Goal: Task Accomplishment & Management: Complete application form

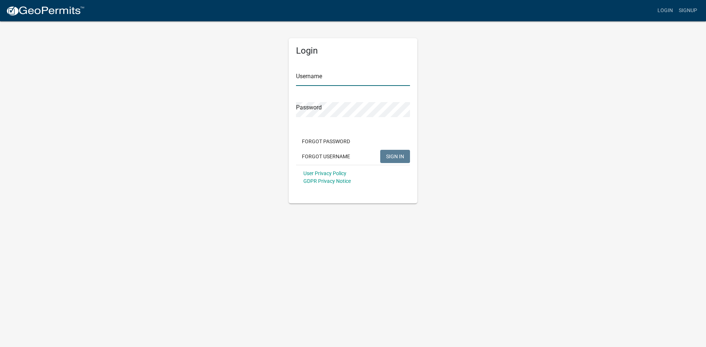
click at [316, 78] on input "Username" at bounding box center [353, 78] width 114 height 15
type input "BigJ1964"
click at [380, 150] on button "SIGN IN" at bounding box center [395, 156] width 30 height 13
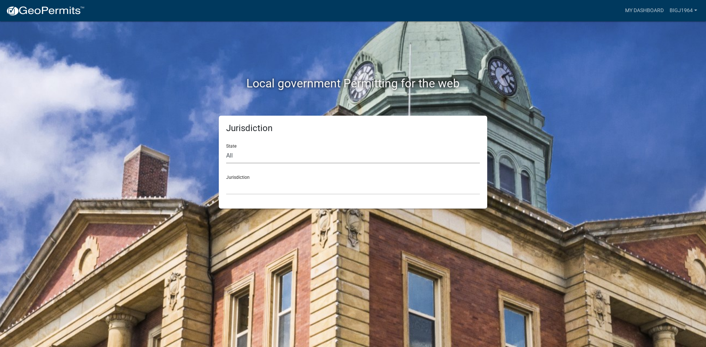
click at [236, 158] on select "All [US_STATE] [US_STATE] [US_STATE] [US_STATE] [US_STATE] [US_STATE] [US_STATE…" at bounding box center [353, 155] width 254 height 15
select select "[US_STATE]"
click at [226, 148] on select "All [US_STATE] [US_STATE] [US_STATE] [US_STATE] [US_STATE] [US_STATE] [US_STATE…" at bounding box center [353, 155] width 254 height 15
click at [270, 189] on select "[GEOGRAPHIC_DATA], [US_STATE] [GEOGRAPHIC_DATA], [US_STATE] [GEOGRAPHIC_DATA], …" at bounding box center [353, 187] width 254 height 15
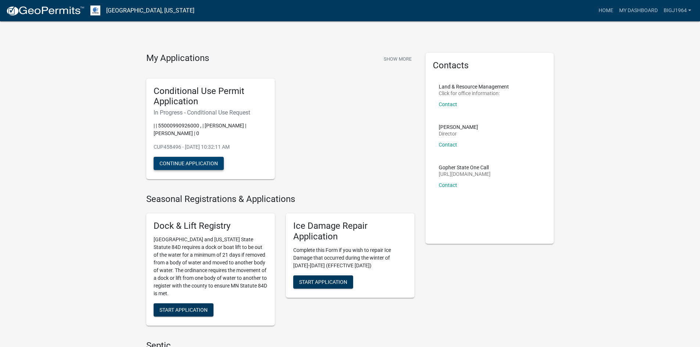
click at [212, 164] on button "Continue Application" at bounding box center [189, 163] width 70 height 13
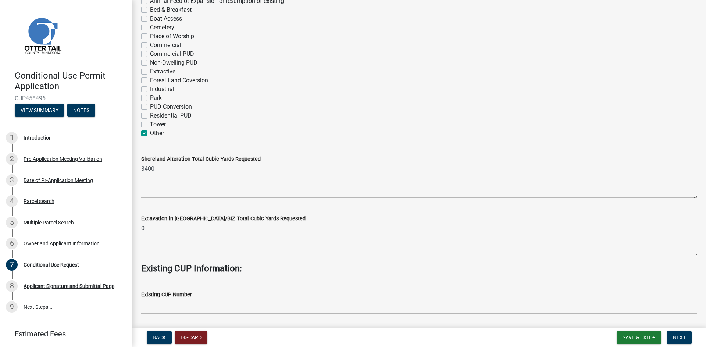
scroll to position [147, 0]
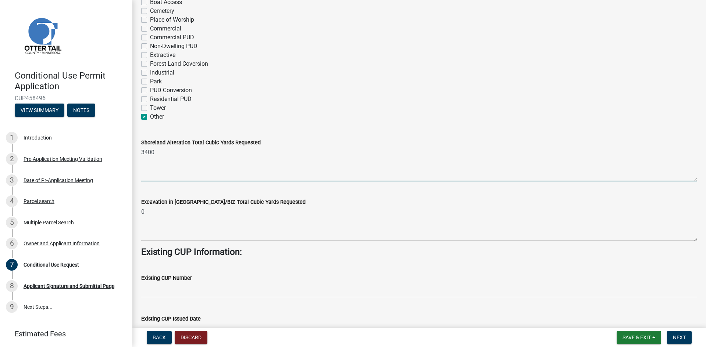
click at [157, 154] on textarea "3400" at bounding box center [419, 164] width 556 height 35
click at [182, 156] on textarea "3" at bounding box center [419, 164] width 556 height 35
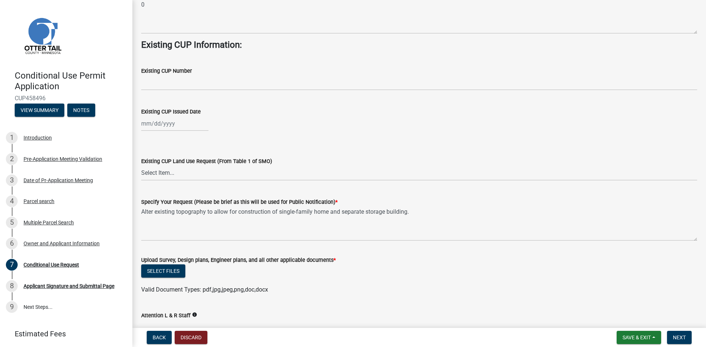
scroll to position [368, 0]
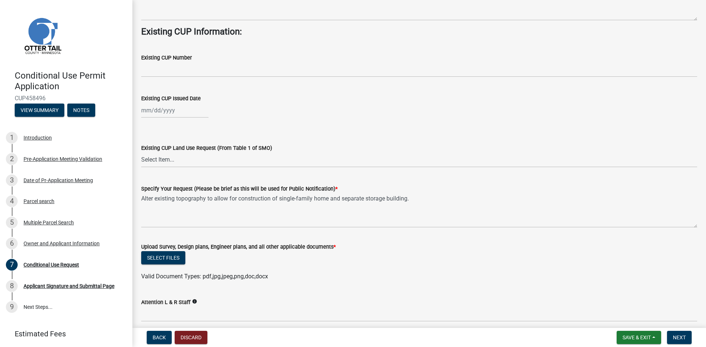
type textarea "3000"
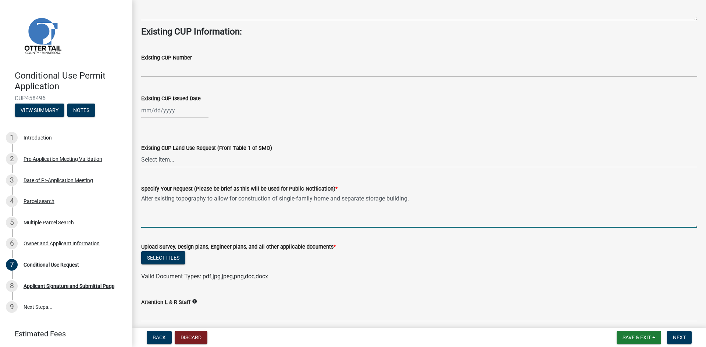
drag, startPoint x: 385, startPoint y: 202, endPoint x: 390, endPoint y: 206, distance: 6.3
click at [385, 201] on textarea "Alter existing topography to allow for construction of single-family home and s…" at bounding box center [419, 210] width 556 height 35
click at [426, 201] on textarea "Alter existing topography to allow for construction of single-family home and s…" at bounding box center [419, 210] width 556 height 35
type textarea "Alter existing topography to allow for construction of single-family home and s…"
click at [314, 282] on wm-data-entity-input "Upload Survey, Design plans, Engineer plans, and all other applicable documents…" at bounding box center [419, 261] width 556 height 54
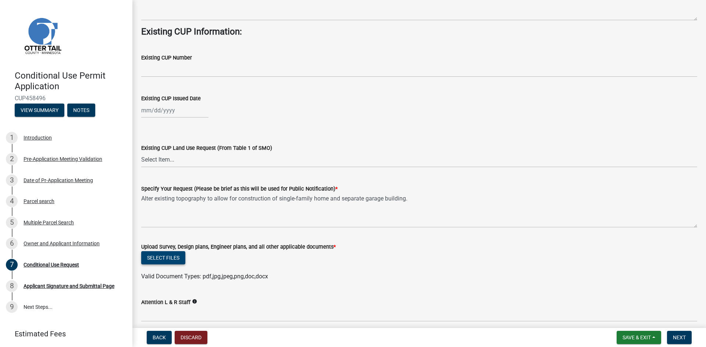
click at [161, 255] on button "Select files" at bounding box center [163, 257] width 44 height 13
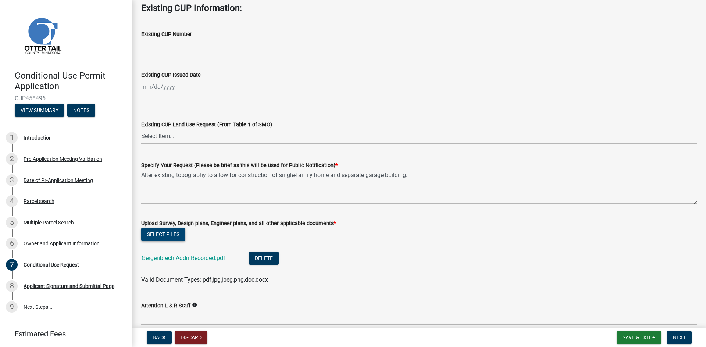
scroll to position [404, 0]
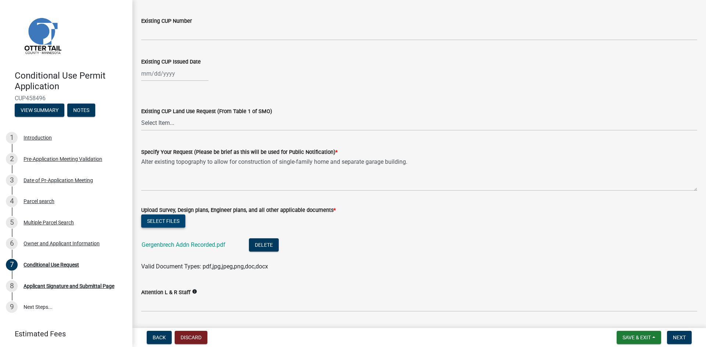
click at [166, 216] on button "Select files" at bounding box center [163, 221] width 44 height 13
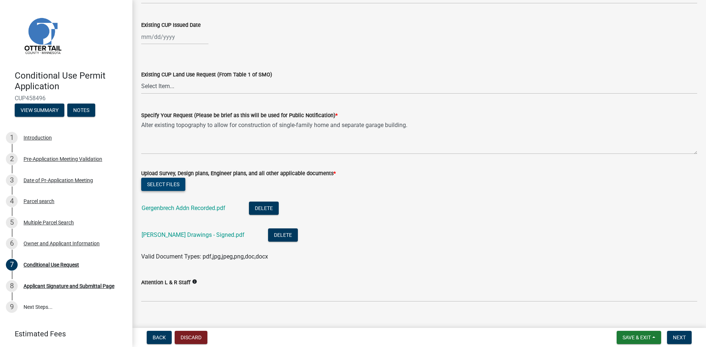
scroll to position [452, 0]
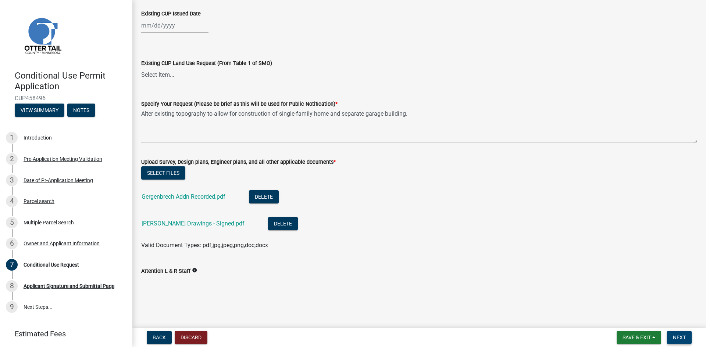
click at [676, 339] on span "Next" at bounding box center [679, 338] width 13 height 6
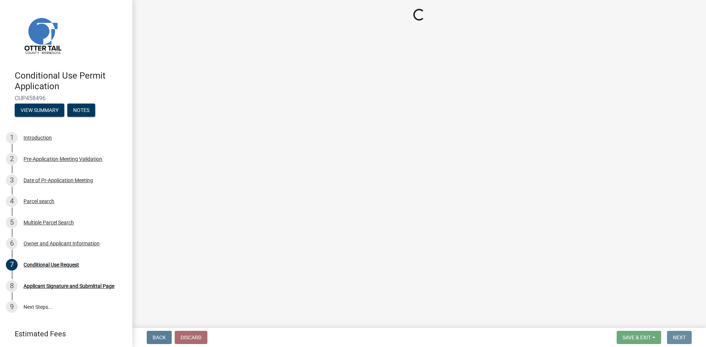
scroll to position [0, 0]
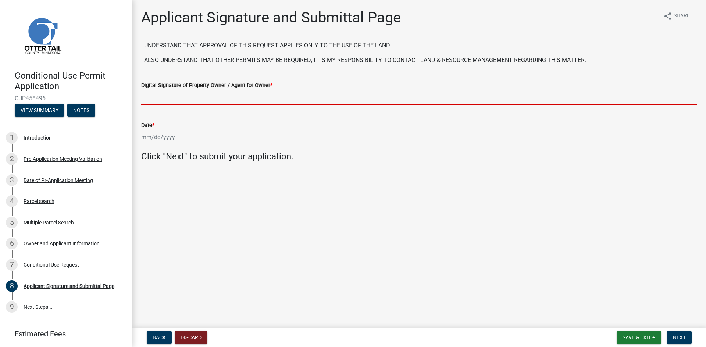
click at [172, 97] on input "Digital Signature of Property Owner / Agent for Owner *" at bounding box center [419, 97] width 556 height 15
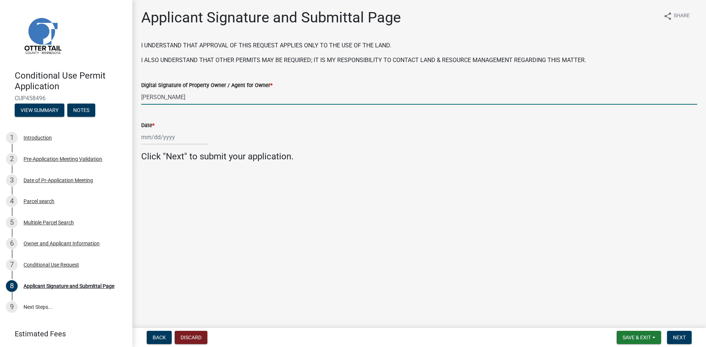
type input "[PERSON_NAME]"
click at [180, 133] on div at bounding box center [174, 137] width 67 height 15
select select "8"
select select "2025"
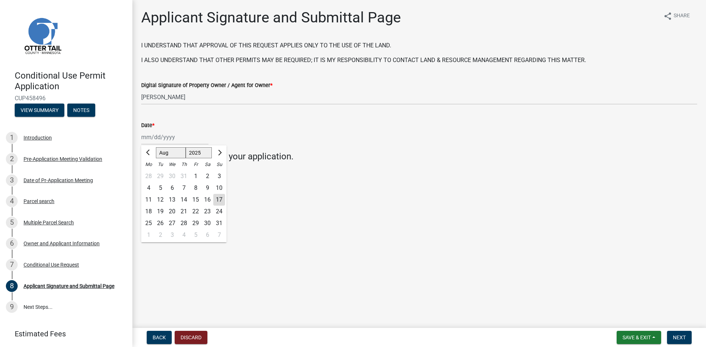
click at [222, 198] on div "17" at bounding box center [219, 200] width 12 height 12
type input "[DATE]"
click at [680, 334] on button "Next" at bounding box center [679, 337] width 25 height 13
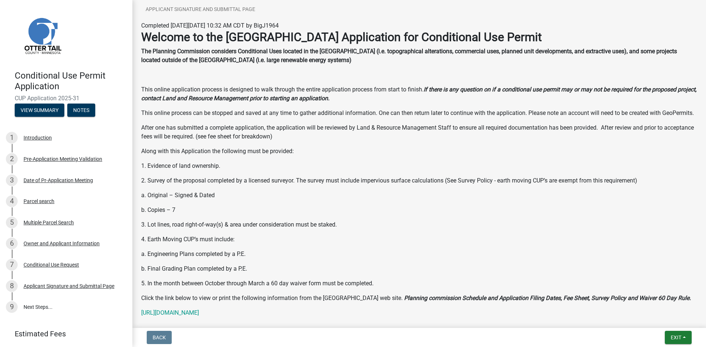
scroll to position [103, 0]
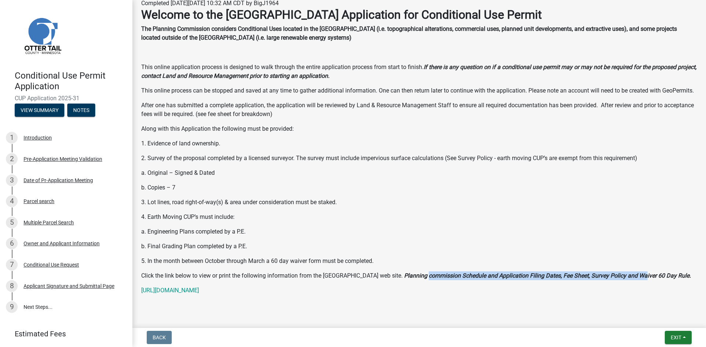
drag, startPoint x: 419, startPoint y: 286, endPoint x: 638, endPoint y: 287, distance: 219.1
click at [638, 279] on strong "Planning commission Schedule and Application Filing Dates, Fee Sheet, Survey Po…" at bounding box center [547, 275] width 287 height 7
click at [614, 295] on p "[URL][DOMAIN_NAME]" at bounding box center [419, 290] width 556 height 9
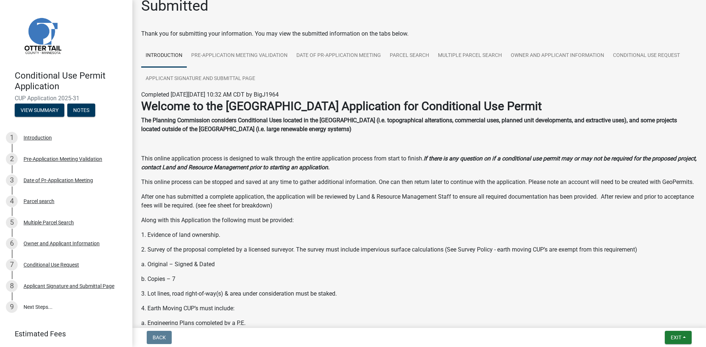
scroll to position [0, 0]
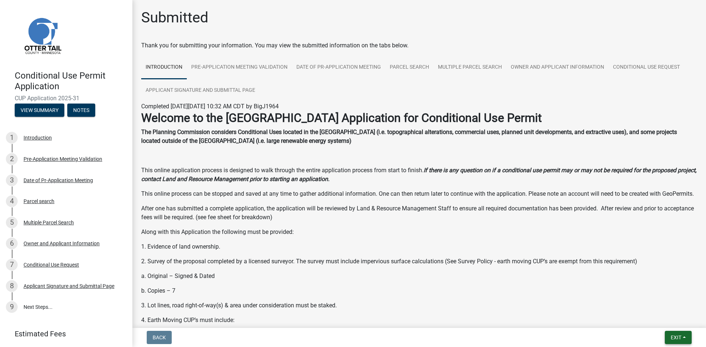
click at [671, 336] on span "Exit" at bounding box center [675, 338] width 11 height 6
click at [656, 320] on button "Save & Exit" at bounding box center [662, 319] width 59 height 18
